Goal: Task Accomplishment & Management: Use online tool/utility

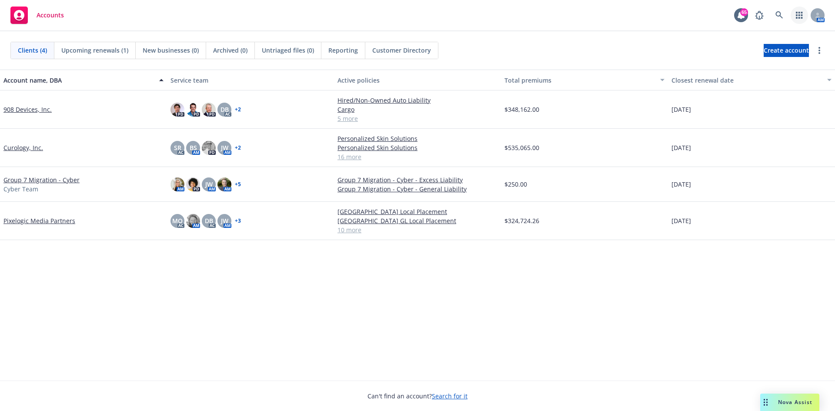
click at [796, 13] on icon "button" at bounding box center [799, 15] width 7 height 7
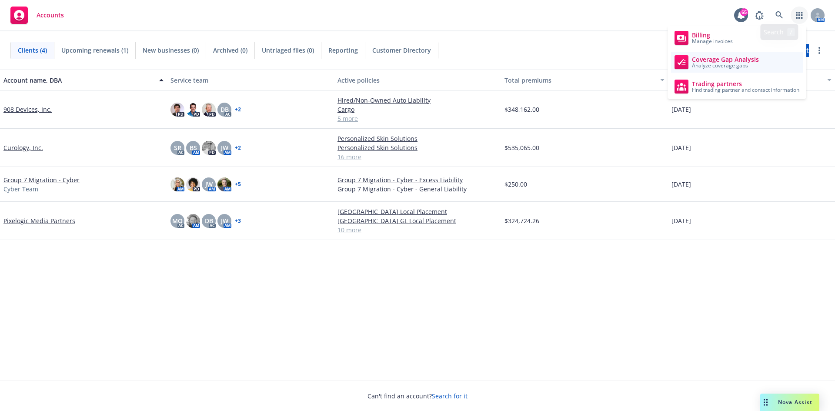
click at [743, 58] on span "Coverage Gap Analysis" at bounding box center [725, 59] width 67 height 7
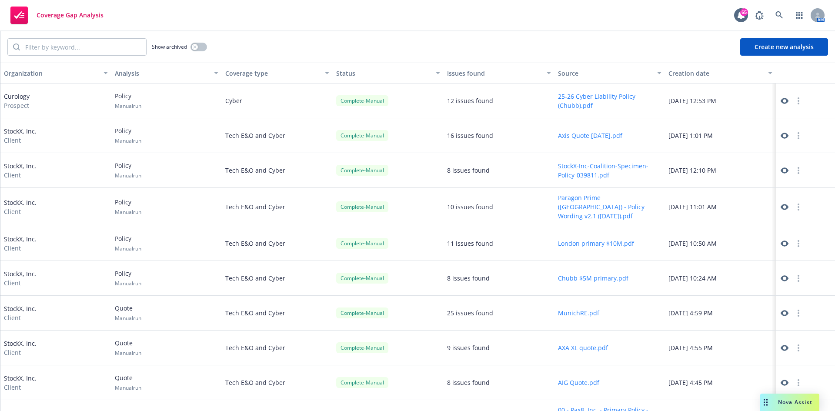
click at [775, 43] on button "Create new analysis" at bounding box center [784, 46] width 88 height 17
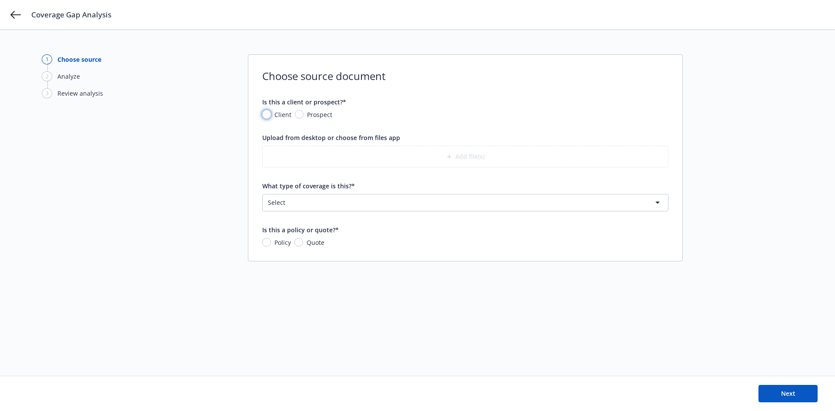
click at [266, 115] on input "Client" at bounding box center [266, 114] width 9 height 9
radio input "true"
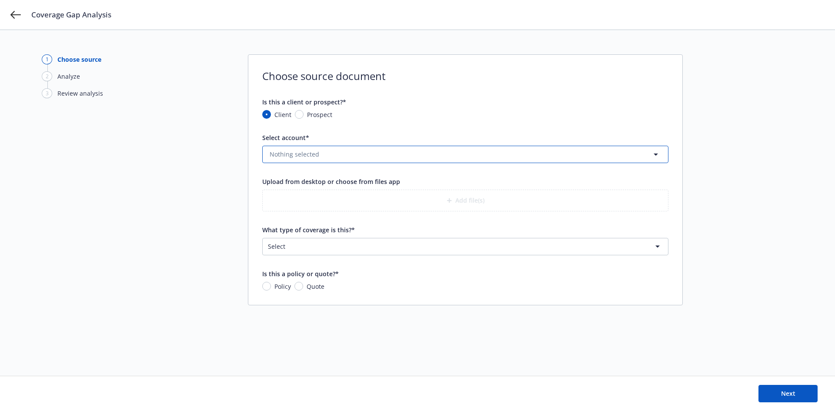
click at [302, 152] on span "Nothing selected" at bounding box center [295, 154] width 50 height 9
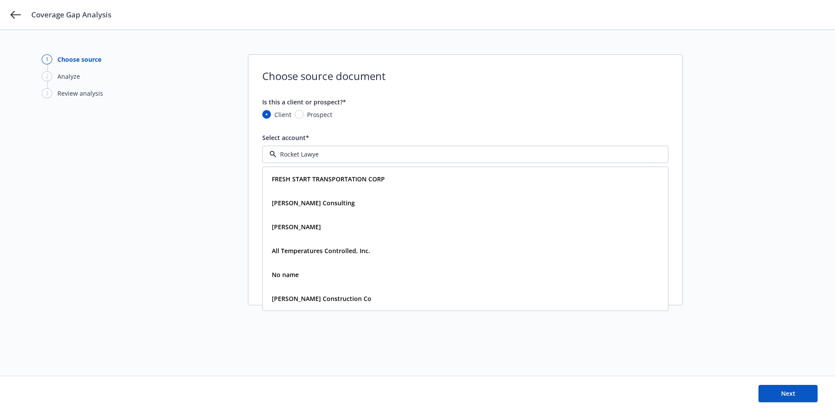
type input "Rocket Lawyer"
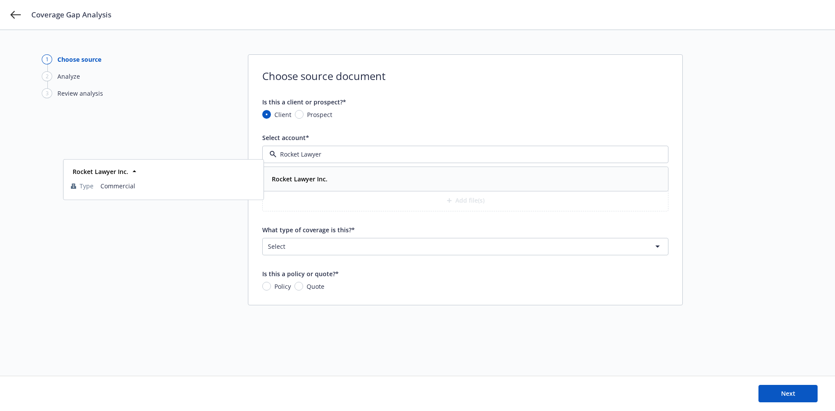
click at [295, 177] on strong "Rocket Lawyer Inc." at bounding box center [300, 179] width 56 height 8
click at [455, 194] on button "Add file(s)" at bounding box center [465, 201] width 406 height 22
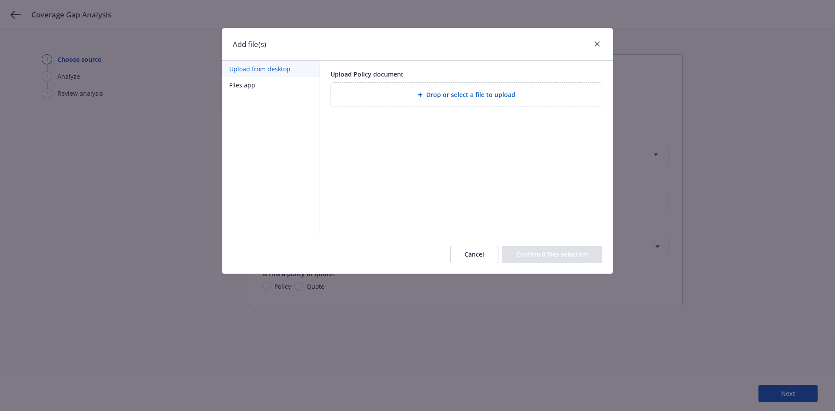
click at [436, 90] on span "Drop or select a file to upload" at bounding box center [470, 94] width 89 height 9
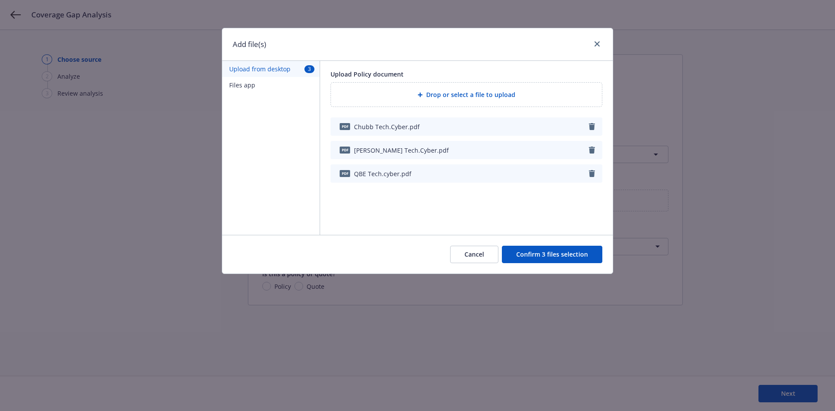
click at [549, 255] on button "Confirm 3 files selection" at bounding box center [552, 254] width 100 height 17
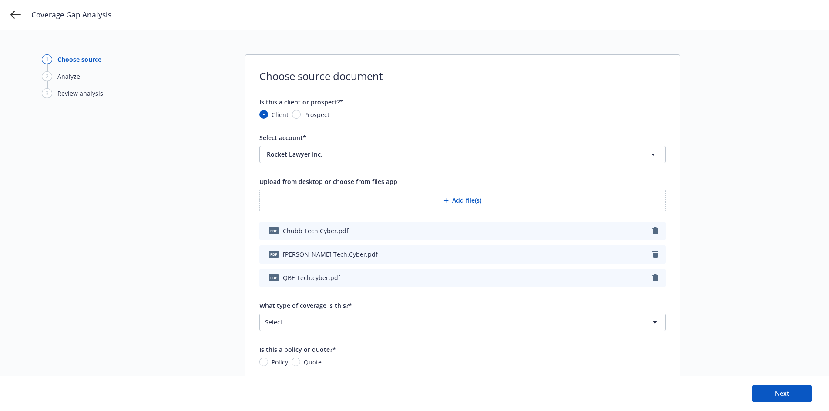
click at [351, 319] on html "Coverage Gap Analysis 1 Choose source 2 Analyze 3 Review analysis Choose source…" at bounding box center [414, 205] width 829 height 411
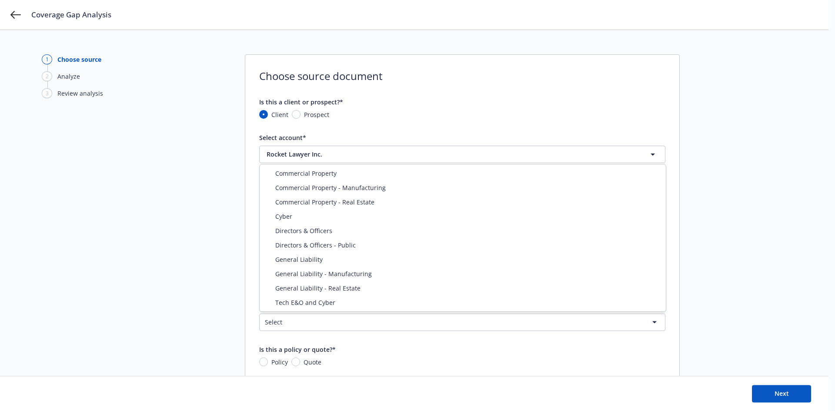
select select "ERRORS_AND_OMISSIONS"
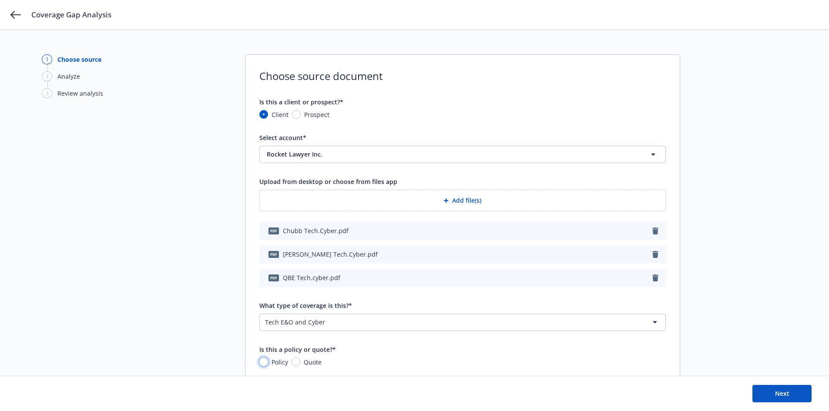
drag, startPoint x: 262, startPoint y: 361, endPoint x: 327, endPoint y: 358, distance: 64.9
click at [263, 361] on input "Policy" at bounding box center [263, 362] width 9 height 9
radio input "true"
click at [757, 391] on button "Next" at bounding box center [781, 393] width 59 height 17
